Goal: Check status: Check status

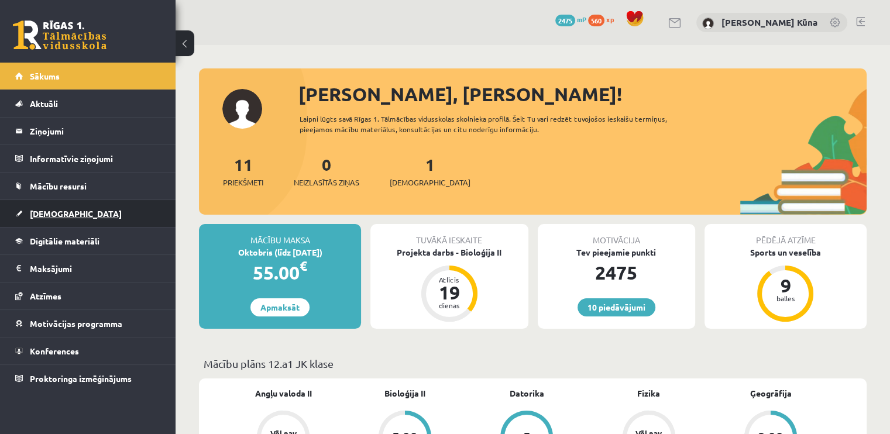
click at [91, 217] on link "[DEMOGRAPHIC_DATA]" at bounding box center [88, 213] width 146 height 27
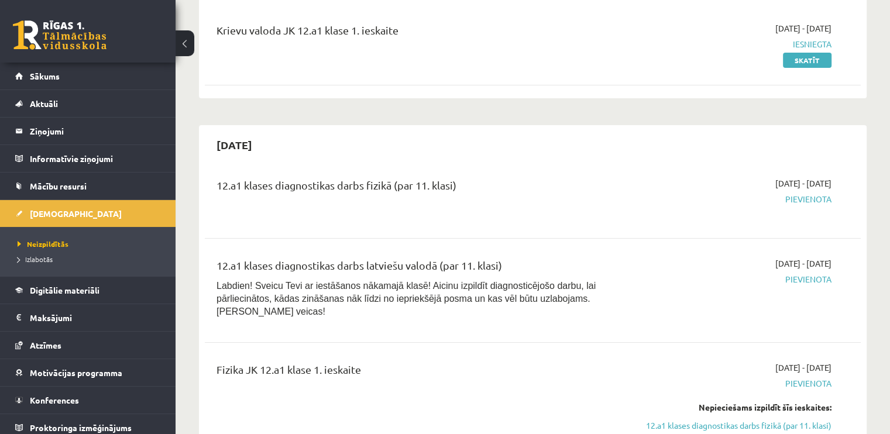
scroll to position [176, 0]
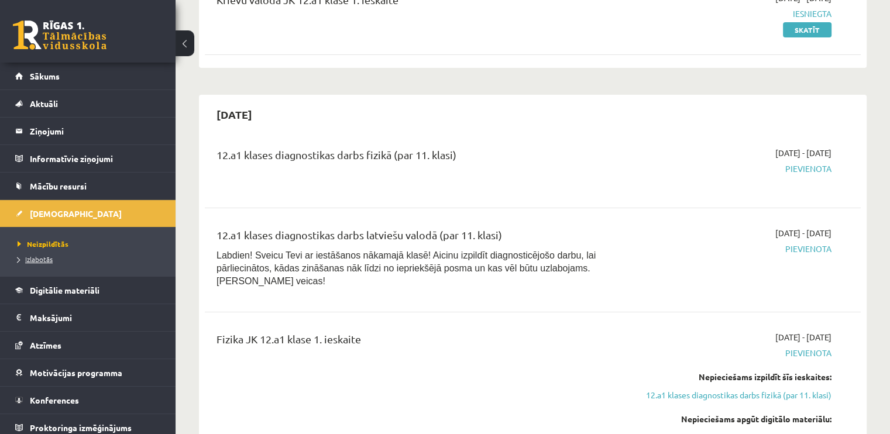
click at [126, 259] on link "Izlabotās" at bounding box center [91, 259] width 146 height 11
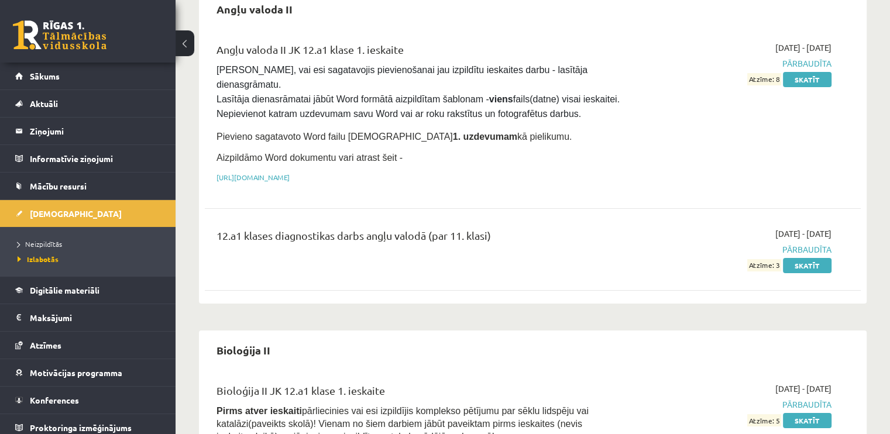
scroll to position [59, 0]
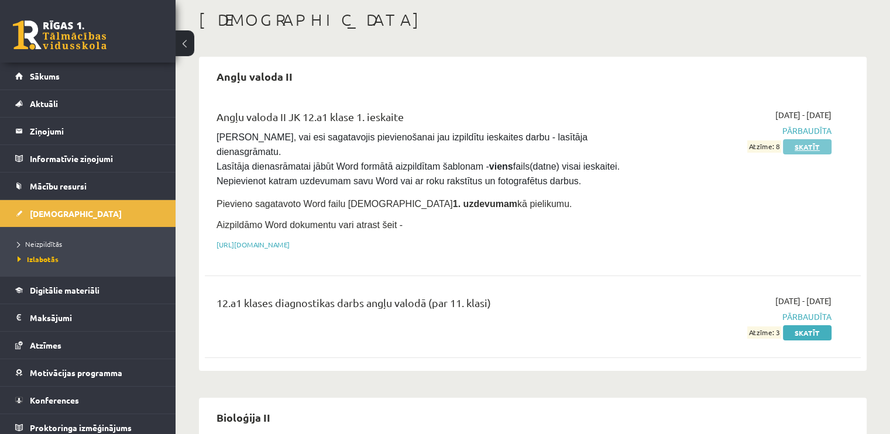
click at [818, 148] on link "Skatīt" at bounding box center [807, 146] width 49 height 15
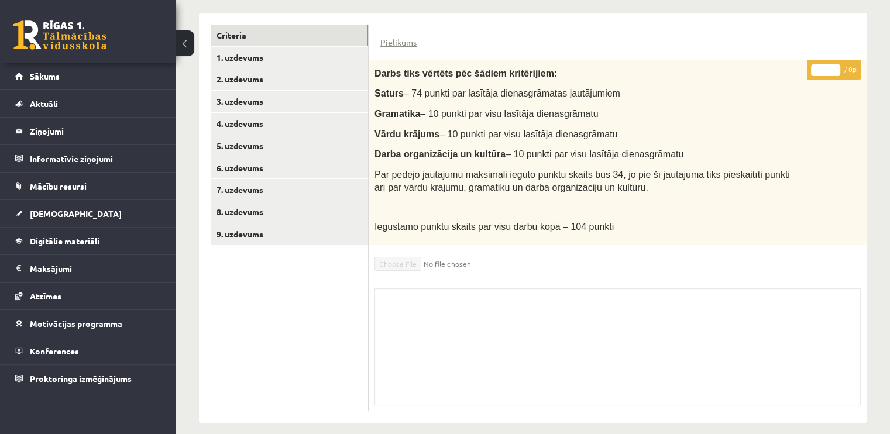
scroll to position [283, 0]
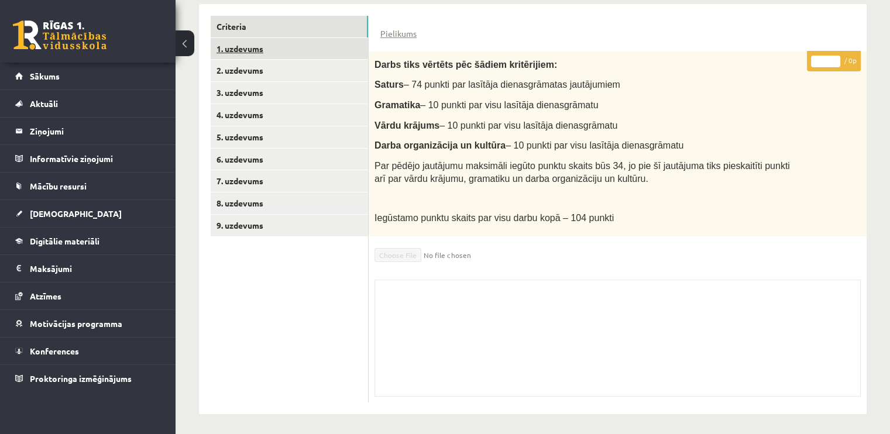
click at [340, 47] on link "1. uzdevums" at bounding box center [289, 49] width 157 height 22
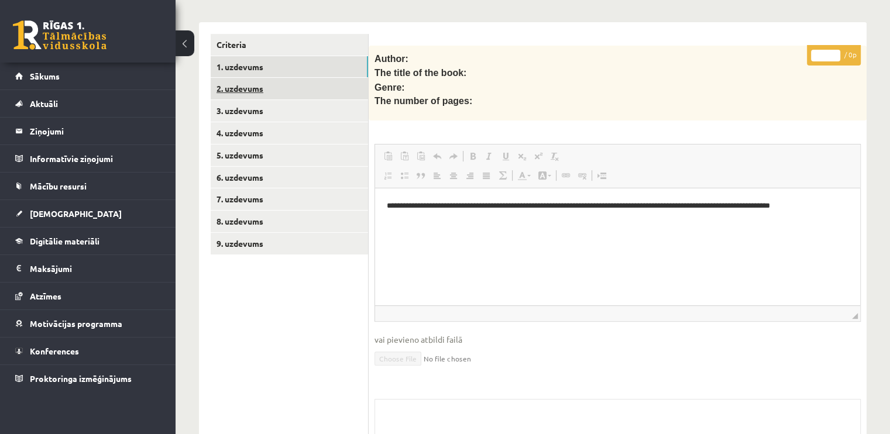
scroll to position [0, 0]
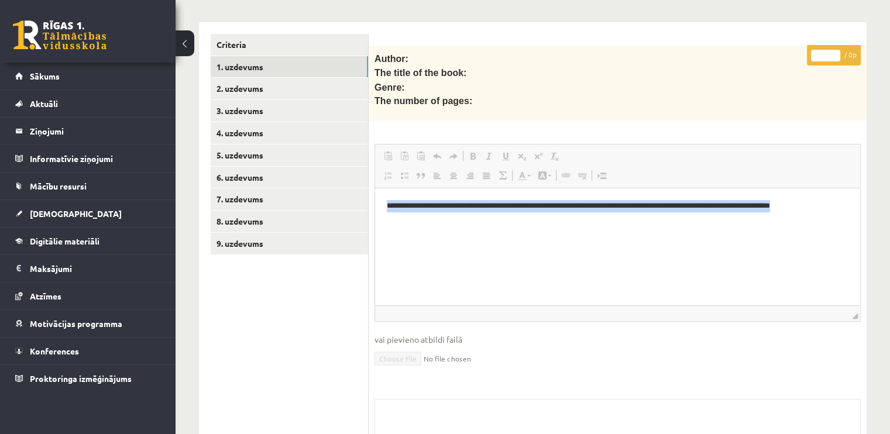
drag, startPoint x: 387, startPoint y: 204, endPoint x: 637, endPoint y: 216, distance: 250.9
click at [637, 216] on p "**********" at bounding box center [618, 212] width 462 height 25
copy p "**********"
drag, startPoint x: 473, startPoint y: 245, endPoint x: 434, endPoint y: 218, distance: 47.1
click at [471, 236] on html "**********" at bounding box center [617, 212] width 485 height 48
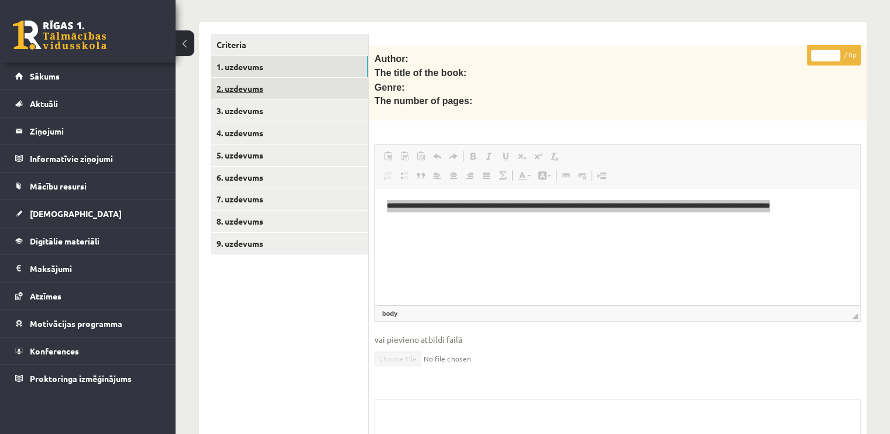
click at [341, 87] on link "2. uzdevums" at bounding box center [289, 89] width 157 height 22
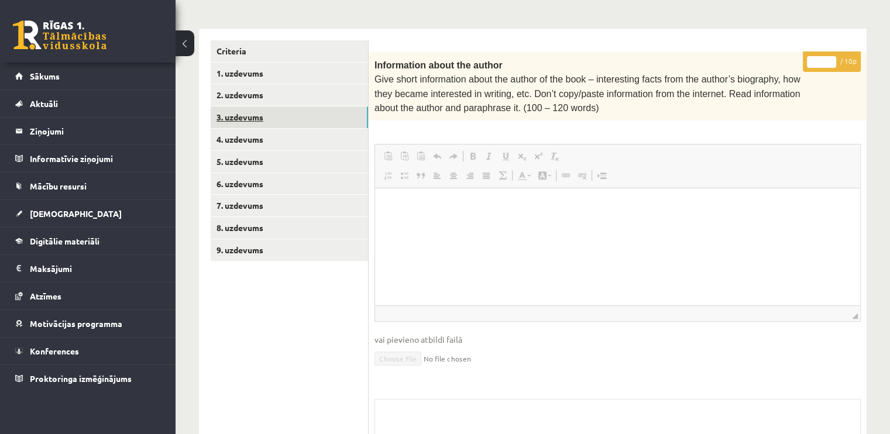
click at [324, 107] on link "3. uzdevums" at bounding box center [289, 118] width 157 height 22
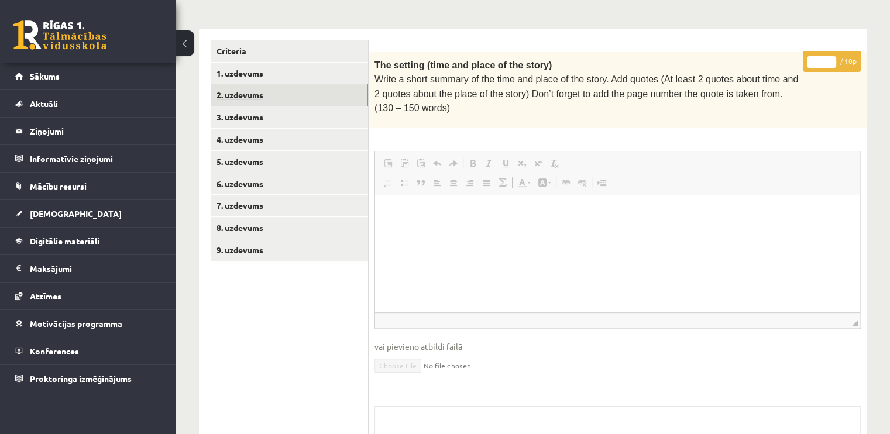
click at [316, 85] on link "2. uzdevums" at bounding box center [289, 95] width 157 height 22
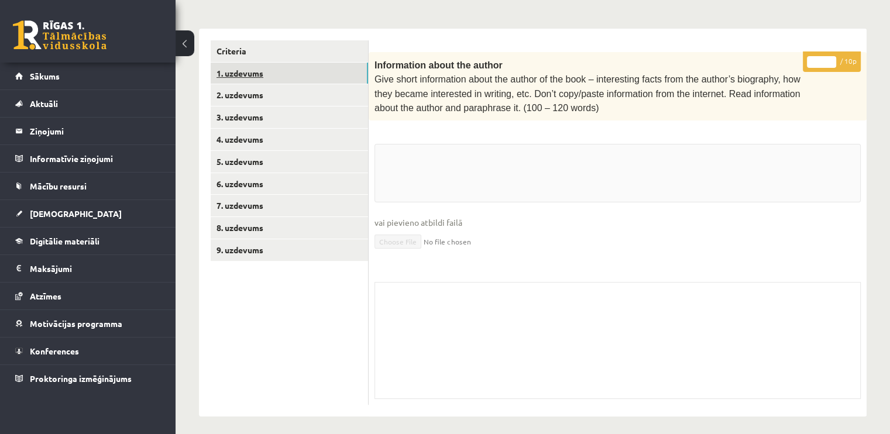
click at [323, 72] on link "1. uzdevums" at bounding box center [289, 74] width 157 height 22
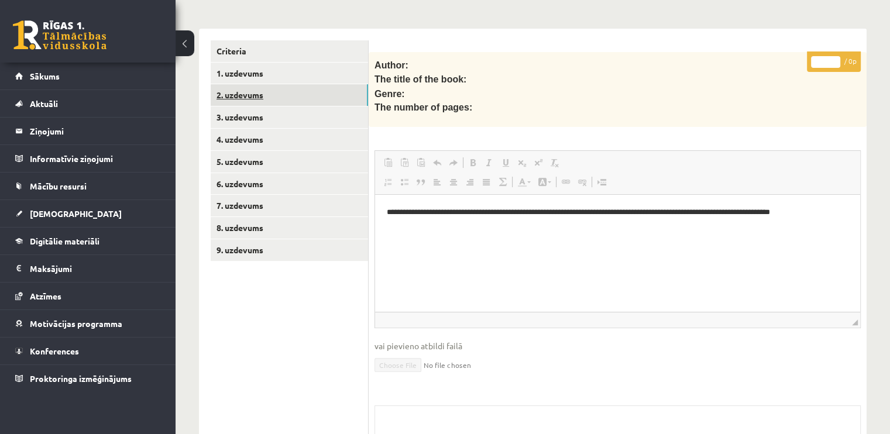
click at [320, 91] on link "2. uzdevums" at bounding box center [289, 95] width 157 height 22
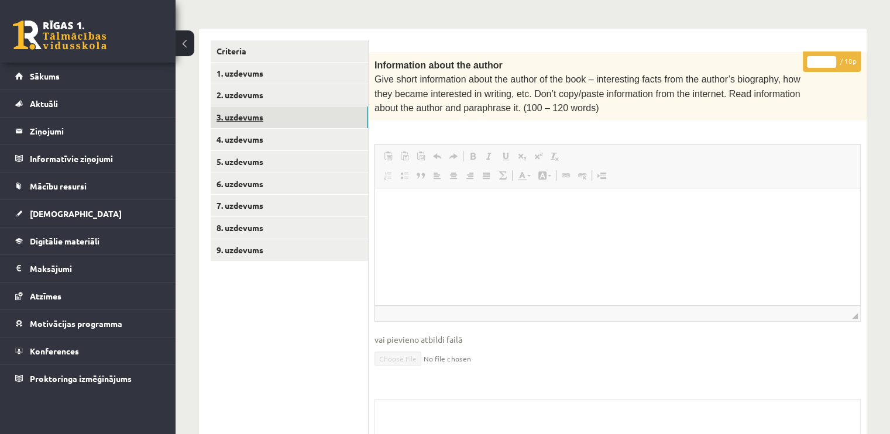
click at [317, 116] on link "3. uzdevums" at bounding box center [289, 118] width 157 height 22
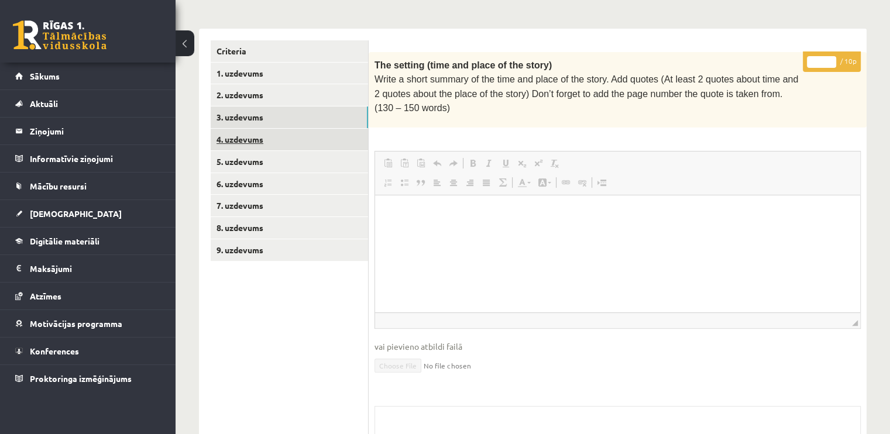
click at [318, 137] on link "4. uzdevums" at bounding box center [289, 140] width 157 height 22
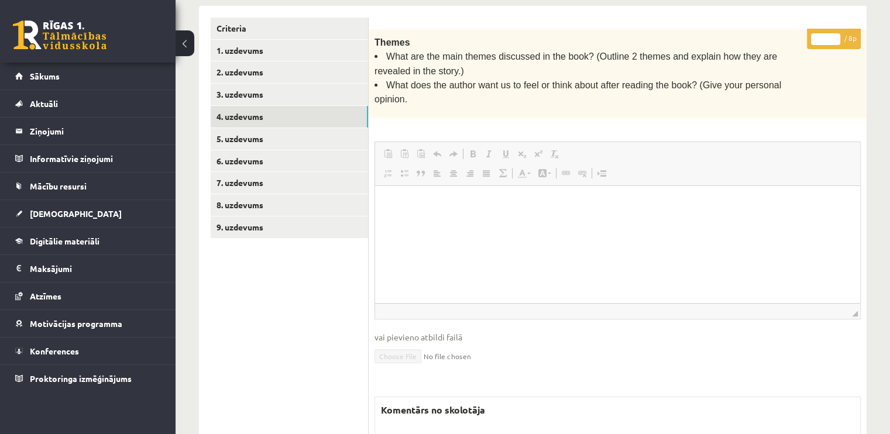
scroll to position [263, 0]
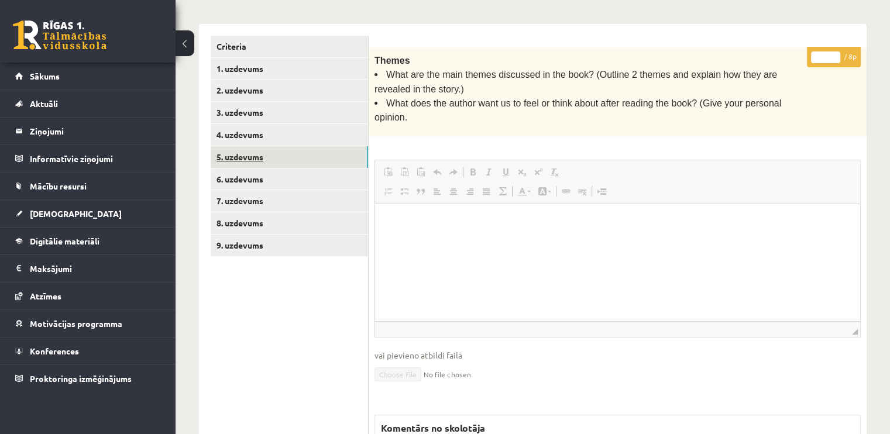
click at [265, 155] on link "5. uzdevums" at bounding box center [289, 157] width 157 height 22
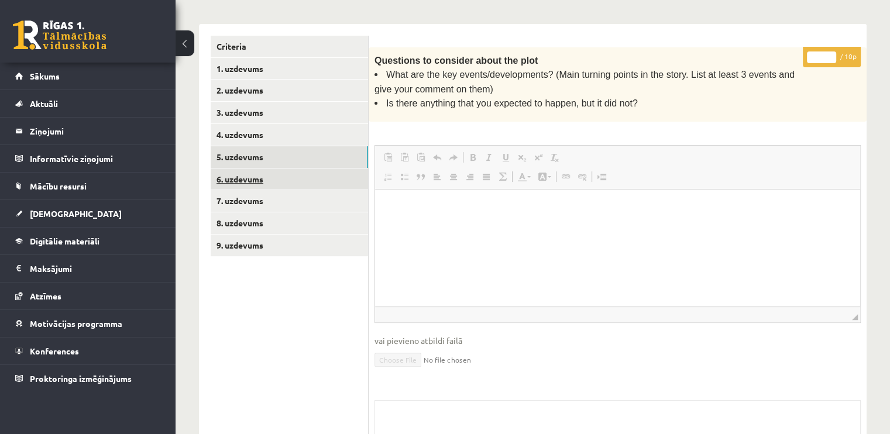
scroll to position [0, 0]
click at [307, 176] on link "6. uzdevums" at bounding box center [289, 180] width 157 height 22
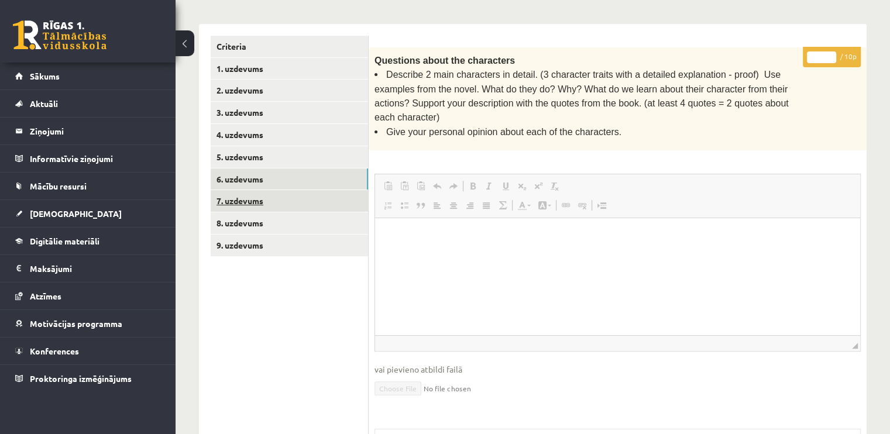
click at [317, 192] on link "7. uzdevums" at bounding box center [289, 201] width 157 height 22
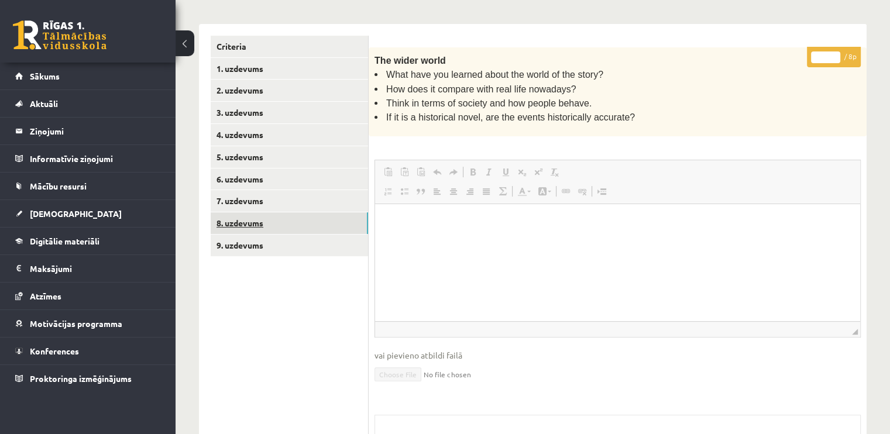
click at [325, 224] on link "8. uzdevums" at bounding box center [289, 223] width 157 height 22
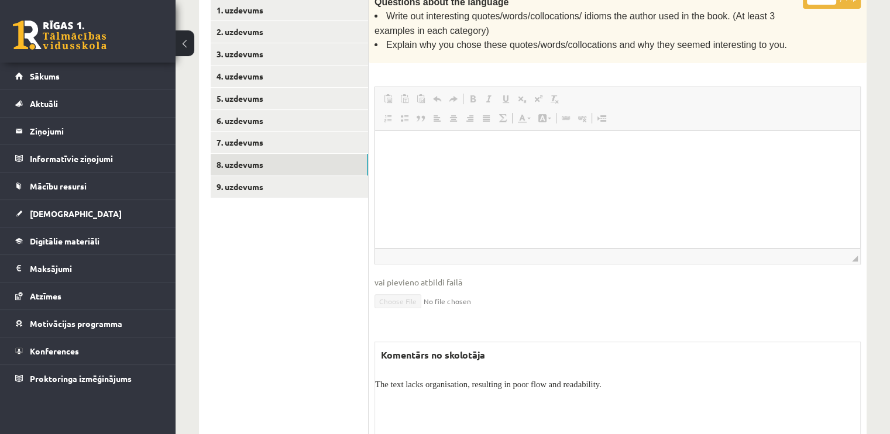
scroll to position [263, 0]
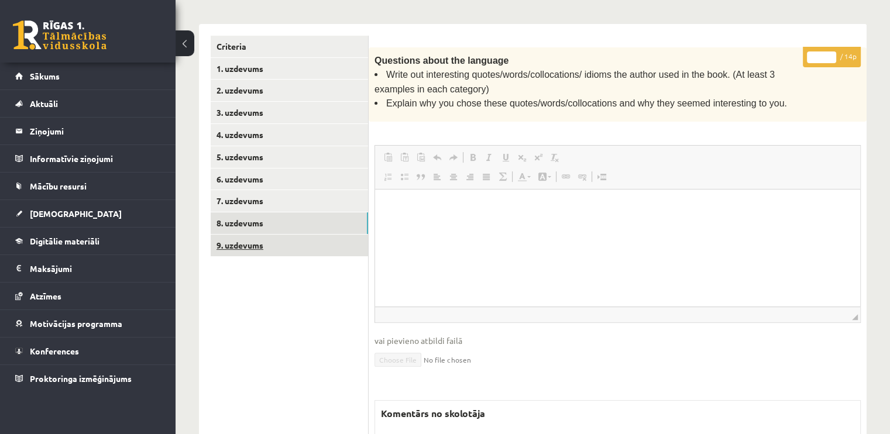
click at [351, 236] on link "9. uzdevums" at bounding box center [289, 246] width 157 height 22
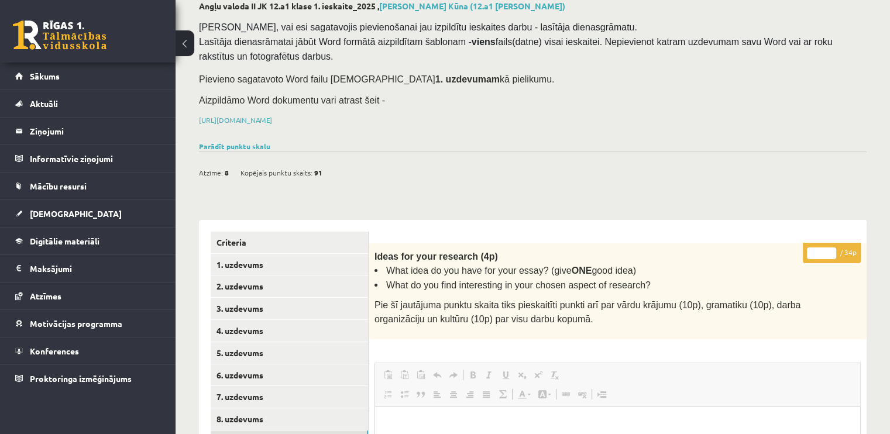
scroll to position [0, 0]
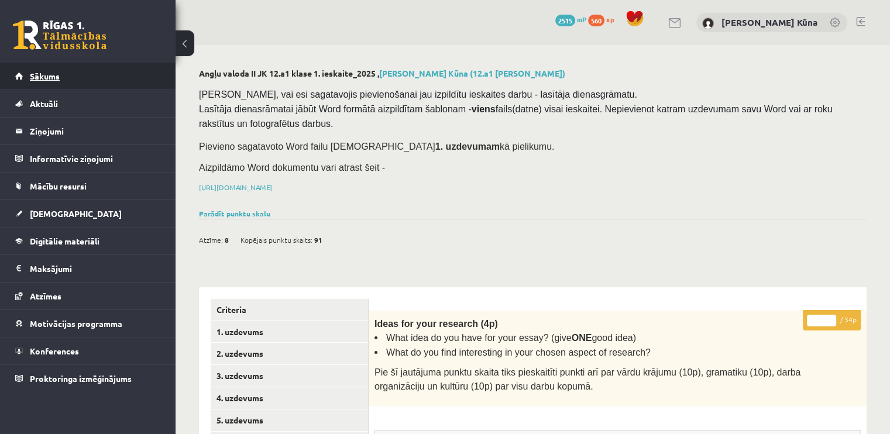
click at [157, 79] on link "Sākums" at bounding box center [88, 76] width 146 height 27
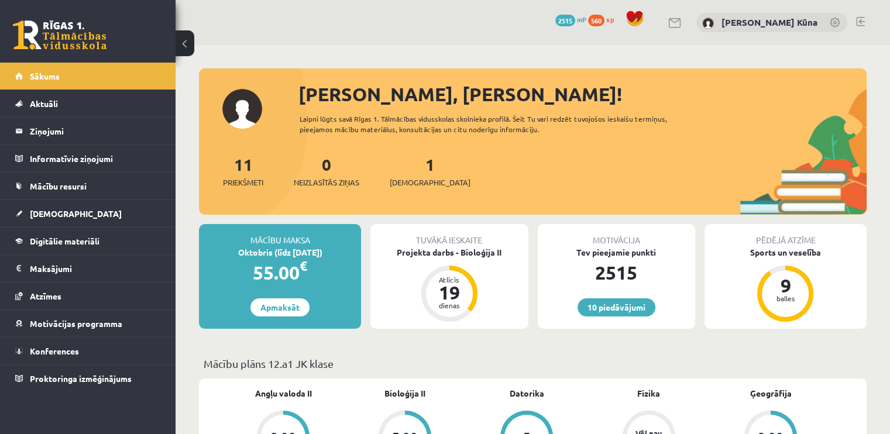
click at [863, 25] on link at bounding box center [860, 21] width 9 height 9
